Goal: Information Seeking & Learning: Learn about a topic

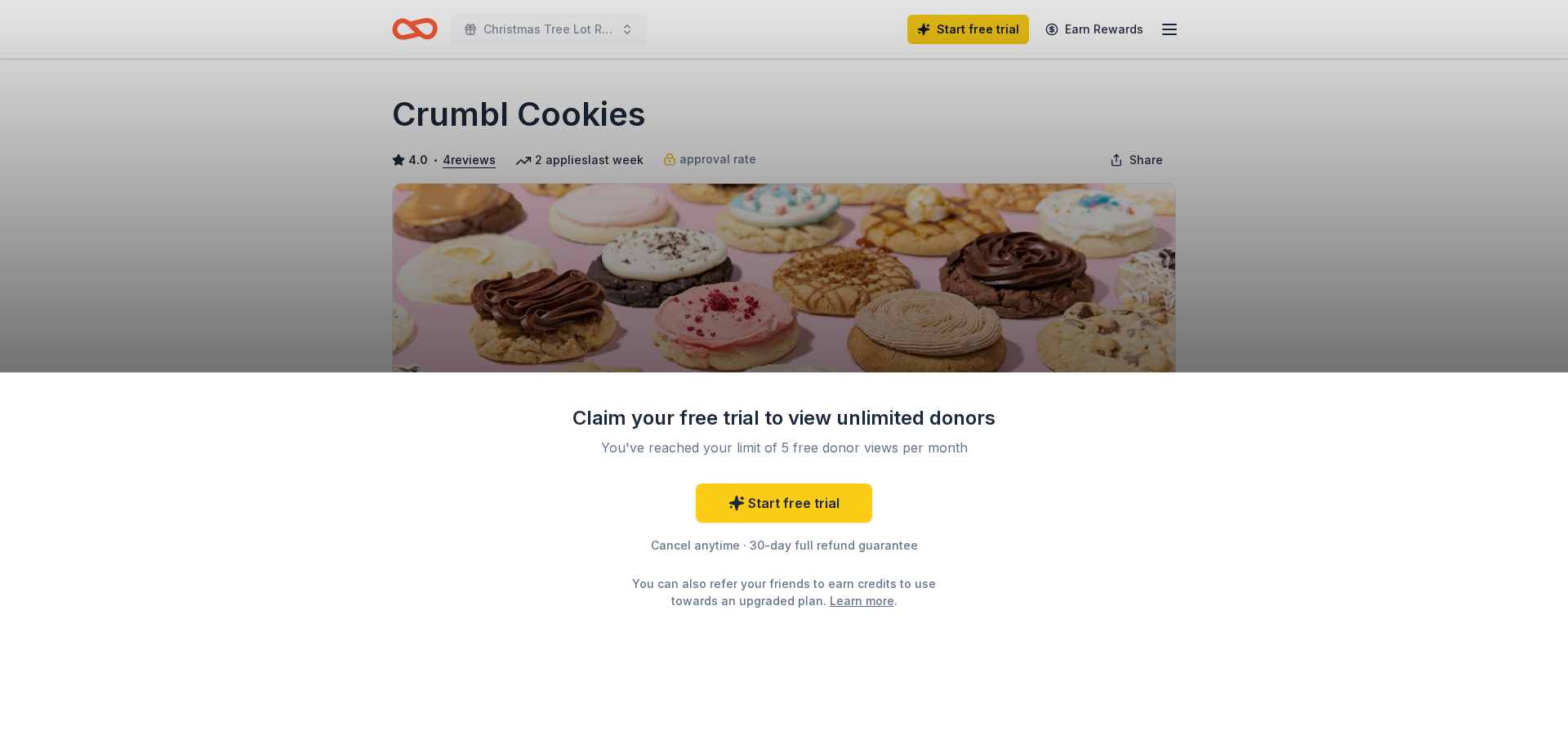
click at [1374, 225] on div "Claim your free trial to view unlimited donors You've reached your limit of 5 f…" at bounding box center [784, 372] width 1568 height 744
click at [1301, 245] on div "Claim your free trial to view unlimited donors You've reached your limit of 5 f…" at bounding box center [784, 372] width 1568 height 744
click at [1137, 274] on div "Claim your free trial to view unlimited donors You've reached your limit of 5 f…" at bounding box center [784, 372] width 1568 height 744
click at [1260, 303] on div "Claim your free trial to view unlimited donors You've reached your limit of 5 f…" at bounding box center [784, 372] width 1568 height 744
drag, startPoint x: 1227, startPoint y: 214, endPoint x: 1228, endPoint y: 222, distance: 8.1
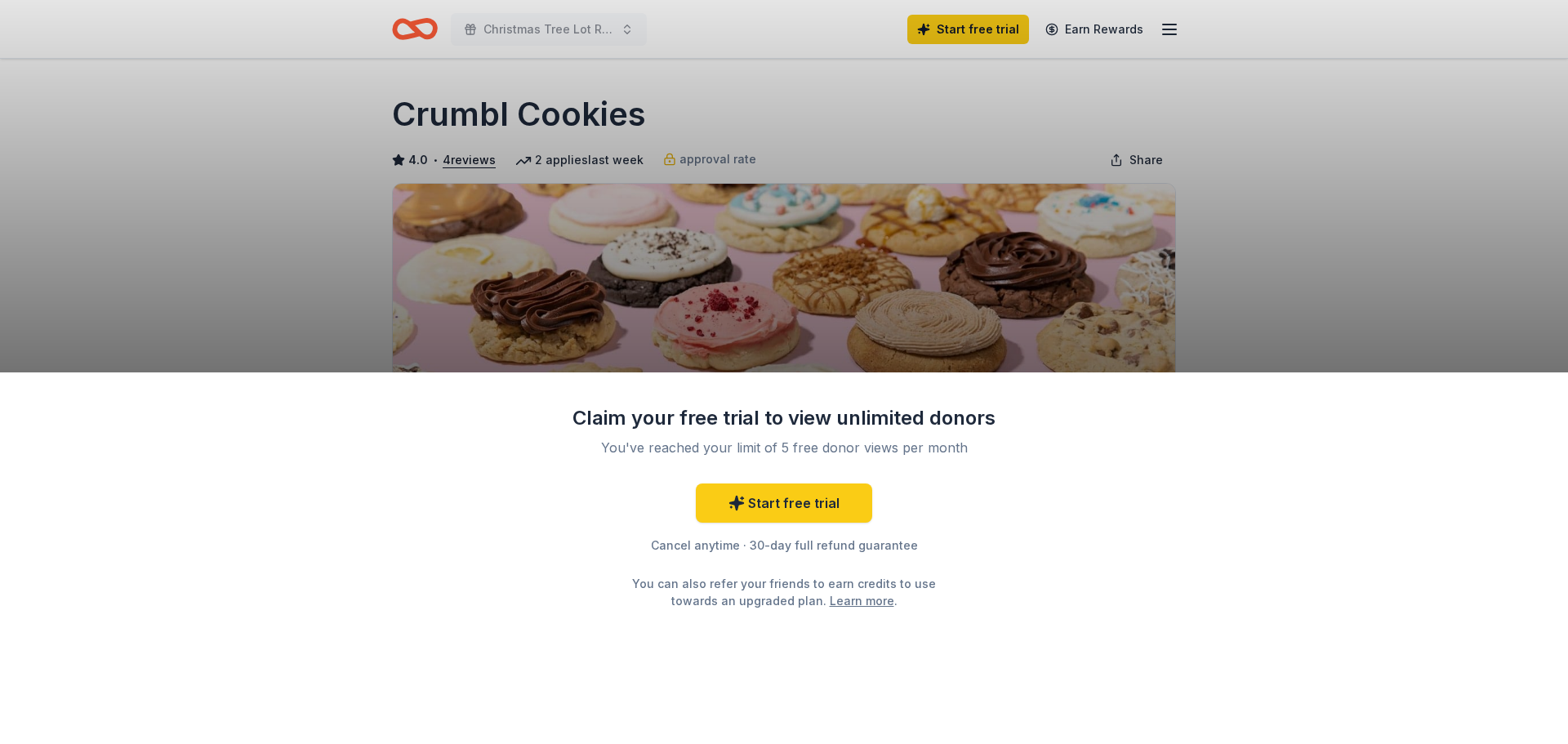
click at [1228, 222] on div "Claim your free trial to view unlimited donors You've reached your limit of 5 f…" at bounding box center [784, 372] width 1568 height 744
drag, startPoint x: 1428, startPoint y: 191, endPoint x: 1383, endPoint y: 210, distance: 48.8
click at [1423, 194] on div "Claim your free trial to view unlimited donors You've reached your limit of 5 f…" at bounding box center [784, 372] width 1568 height 744
